Goal: Transaction & Acquisition: Book appointment/travel/reservation

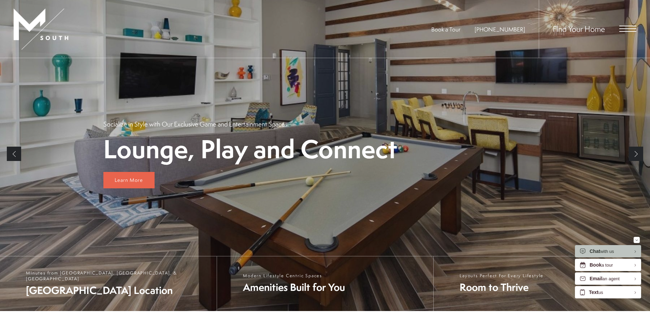
scroll to position [34, 0]
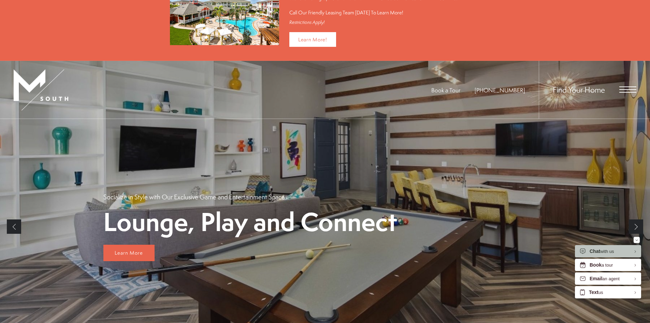
click at [632, 89] on span "Open Menu" at bounding box center [628, 89] width 17 height 1
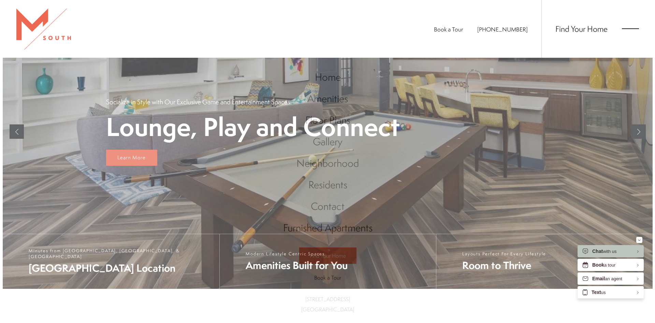
scroll to position [0, 0]
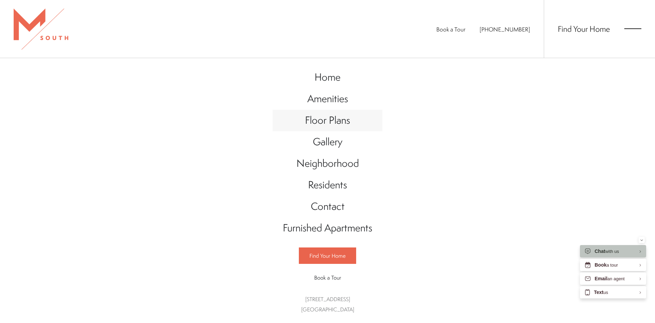
click at [333, 119] on span "Floor Plans" at bounding box center [327, 120] width 45 height 14
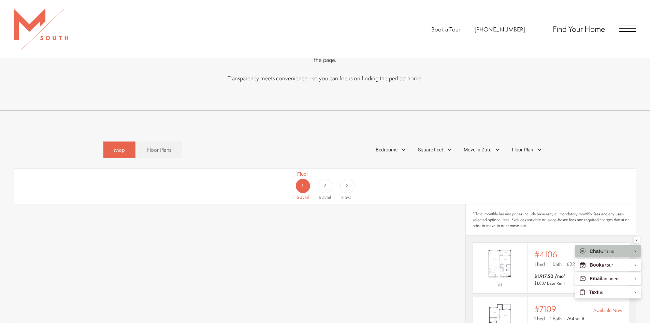
scroll to position [376, 0]
click at [151, 146] on span "Floor Plans" at bounding box center [159, 150] width 24 height 8
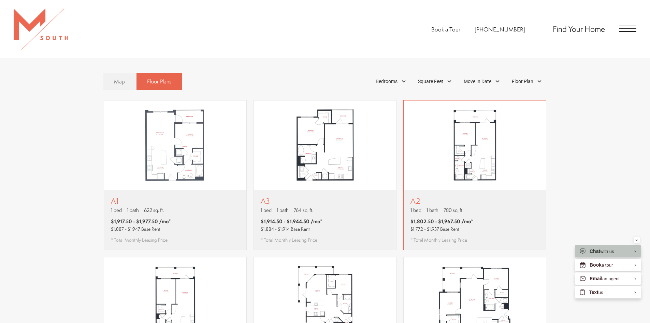
scroll to position [444, 0]
click at [503, 158] on img "View floor plan A2" at bounding box center [475, 145] width 142 height 89
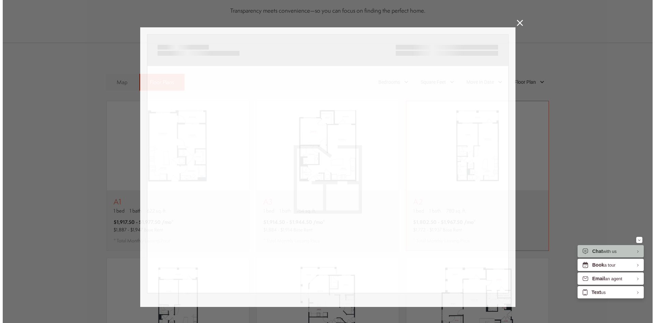
scroll to position [0, 0]
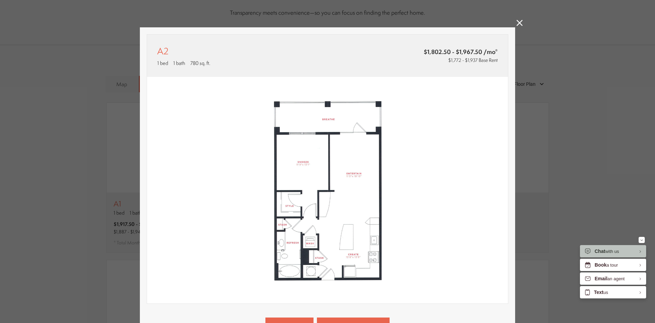
click at [518, 24] on icon at bounding box center [520, 23] width 6 height 6
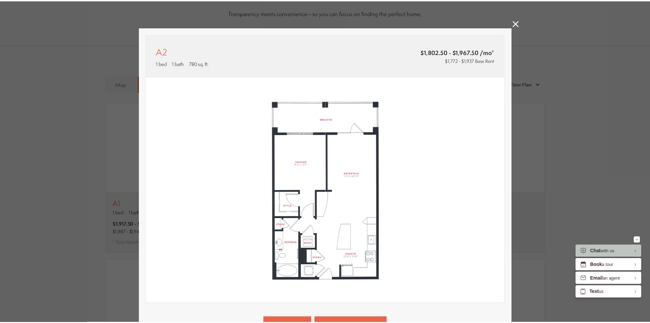
scroll to position [444, 0]
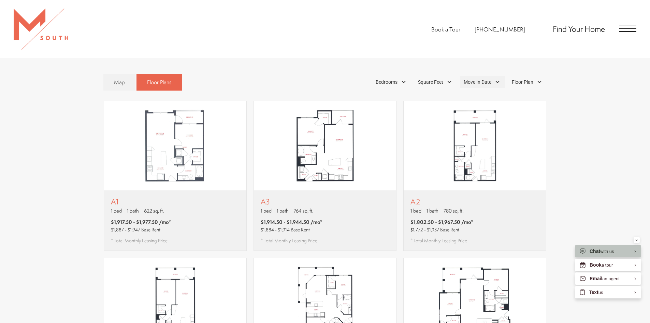
click at [488, 79] on span "Move In Date" at bounding box center [478, 82] width 28 height 7
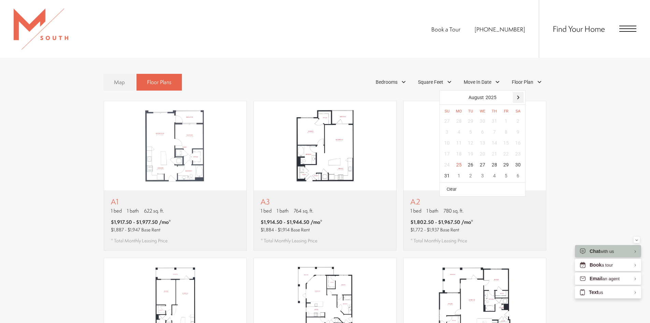
click at [521, 92] on div at bounding box center [518, 97] width 11 height 11
click at [483, 137] on div "15" at bounding box center [483, 142] width 12 height 11
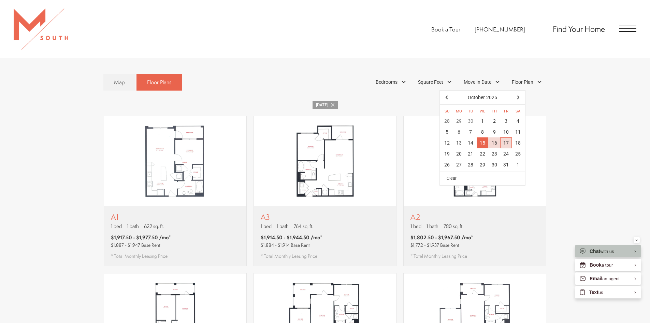
click at [504, 137] on div "17" at bounding box center [507, 142] width 12 height 11
click at [481, 137] on div "15" at bounding box center [483, 142] width 12 height 11
click at [482, 137] on div "15" at bounding box center [483, 142] width 12 height 11
click at [486, 148] on div "22" at bounding box center [483, 153] width 12 height 11
click at [462, 137] on div "13" at bounding box center [459, 142] width 12 height 11
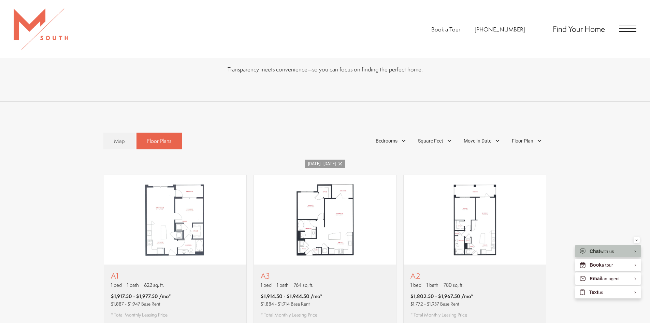
scroll to position [376, 0]
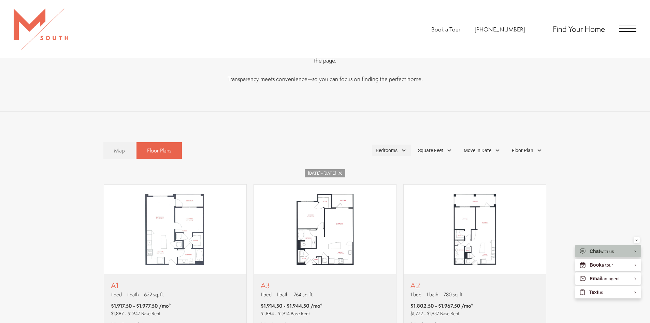
click at [406, 144] on div "Bedrooms" at bounding box center [391, 150] width 39 height 12
click at [399, 163] on label "1 Bedroom" at bounding box center [390, 169] width 62 height 12
click at [584, 150] on div "Map Floor Plans 2 Bedrooms 1 Bedroom" at bounding box center [325, 151] width 623 height 24
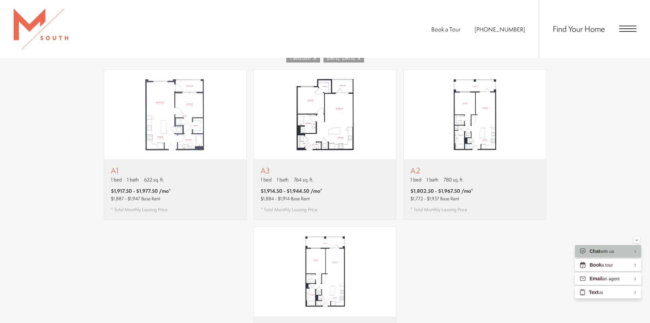
scroll to position [478, 0]
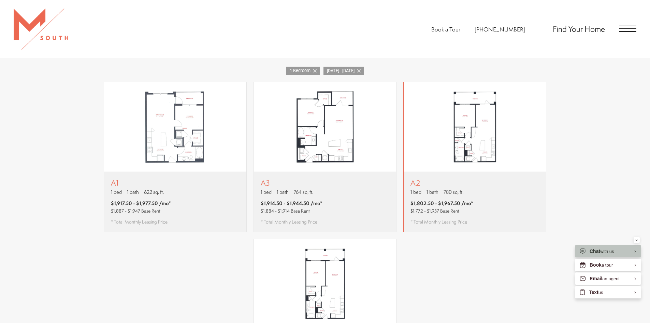
click at [516, 137] on img "View floor plan A2" at bounding box center [475, 126] width 142 height 89
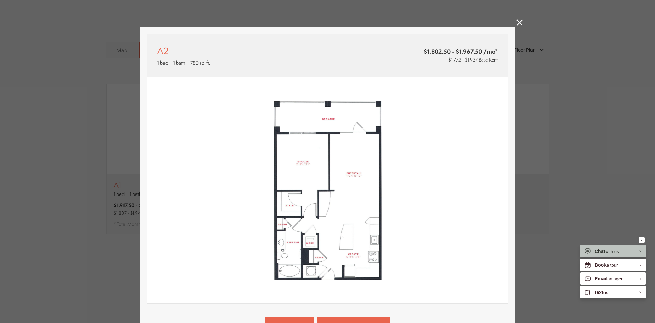
scroll to position [0, 0]
click at [517, 22] on icon at bounding box center [520, 23] width 6 height 6
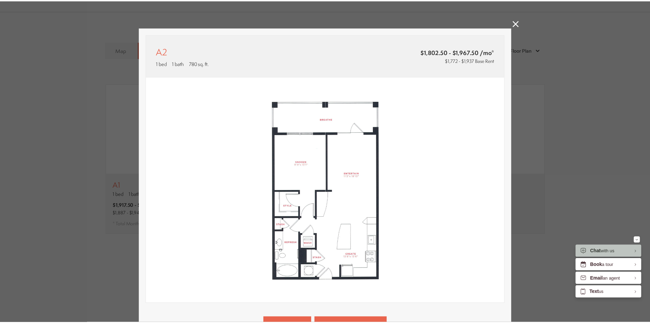
scroll to position [478, 0]
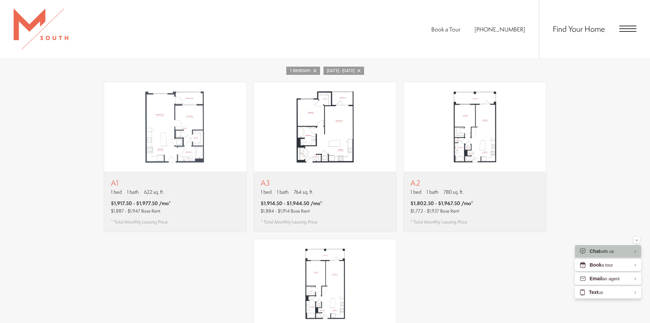
click at [629, 29] on span "Open Menu" at bounding box center [628, 28] width 17 height 1
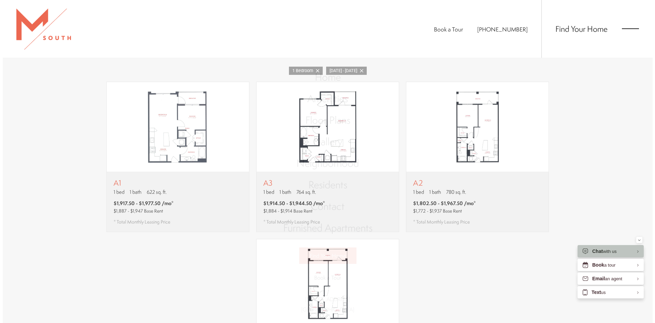
scroll to position [0, 0]
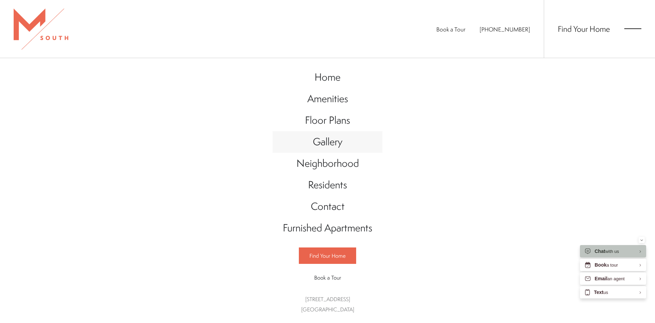
click at [332, 144] on span "Gallery" at bounding box center [328, 142] width 30 height 14
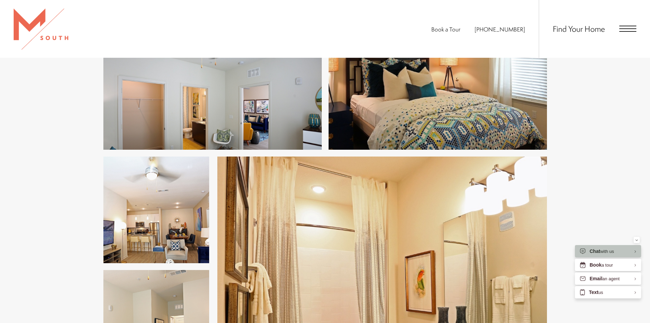
scroll to position [676, 0]
